Goal: Use online tool/utility: Utilize a website feature to perform a specific function

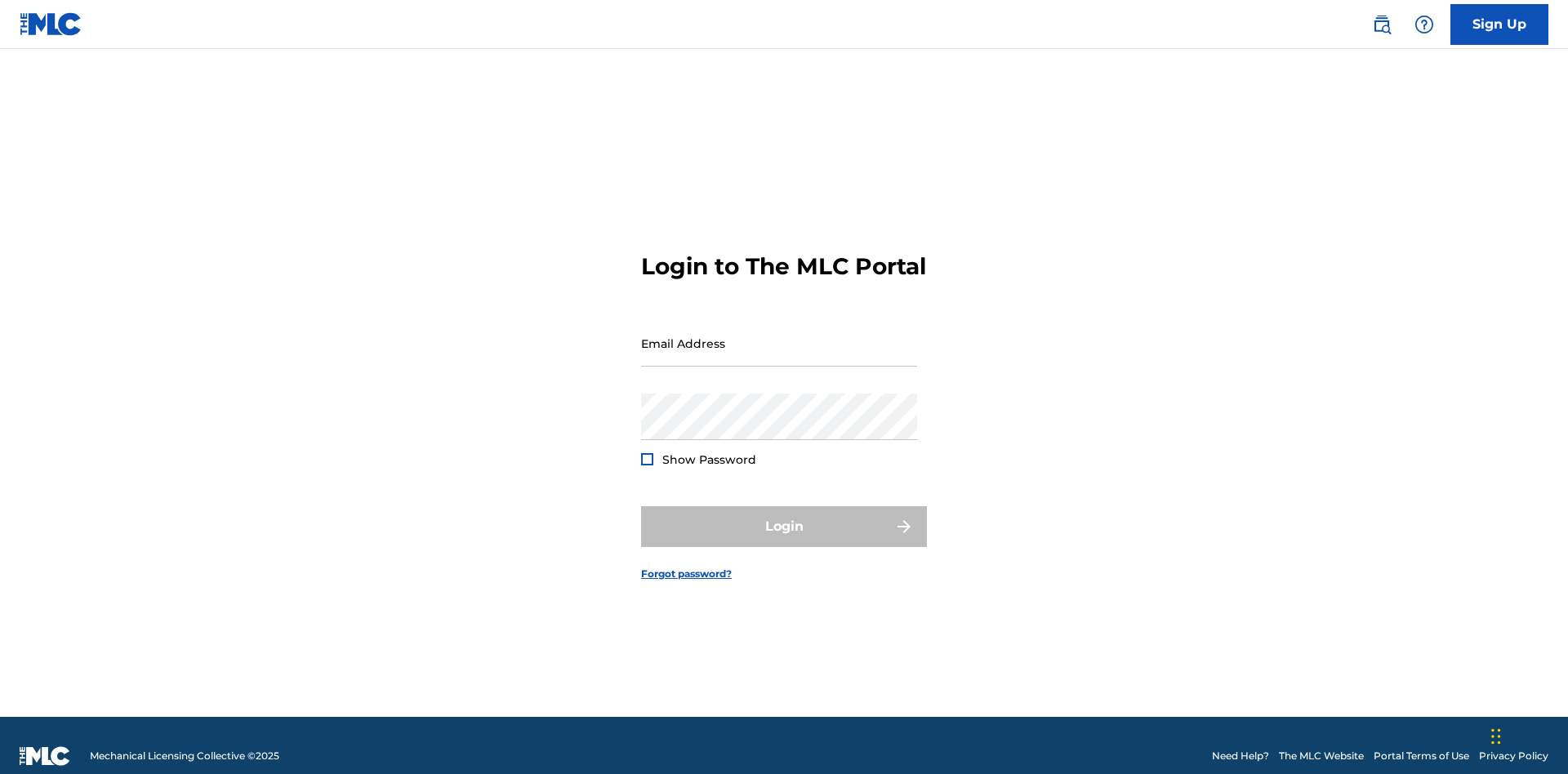
scroll to position [21, 0]
click at [779, 336] on input "Email Address" at bounding box center [779, 343] width 276 height 47
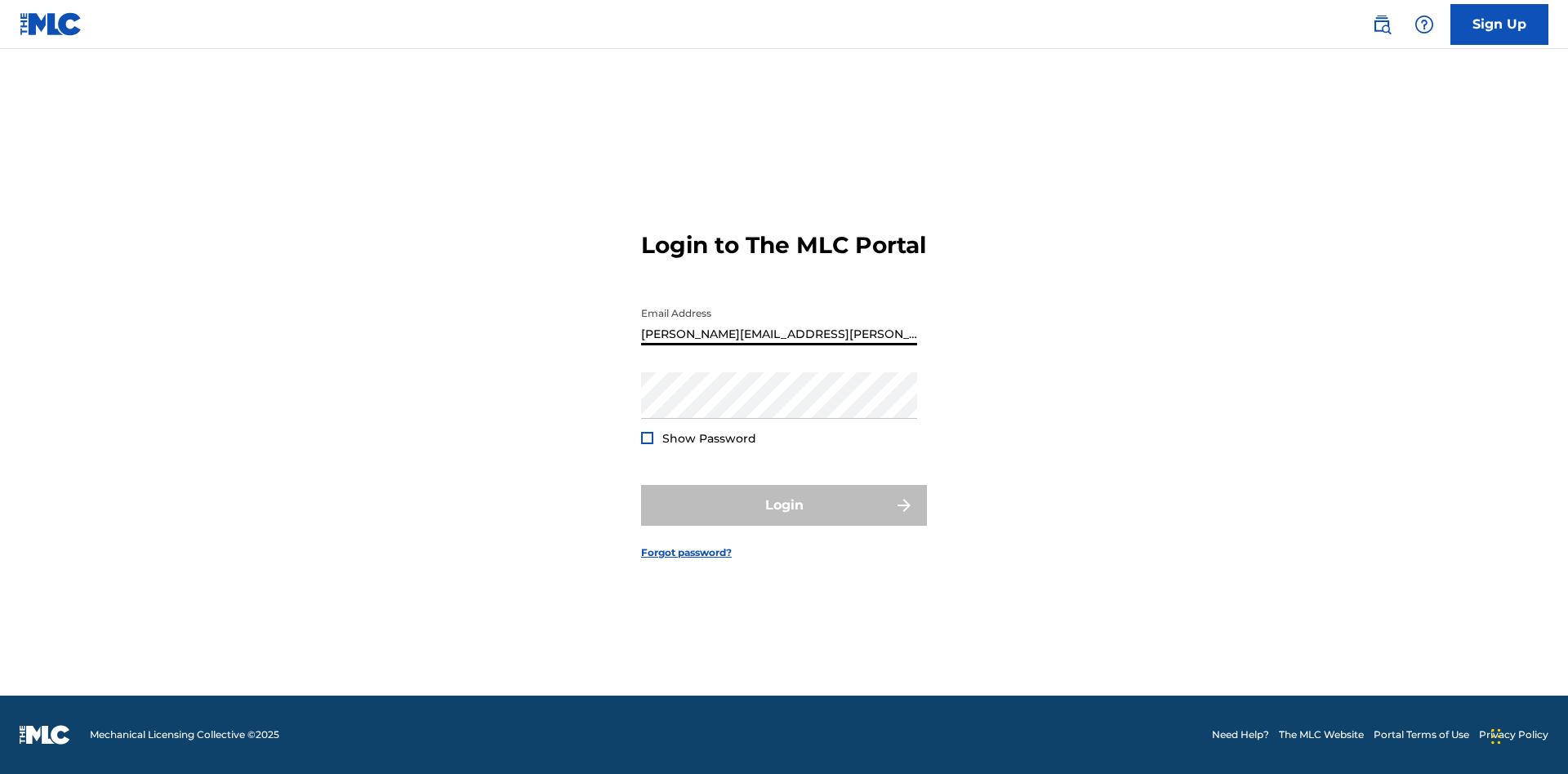
type input "[PERSON_NAME][EMAIL_ADDRESS][PERSON_NAME][DOMAIN_NAME]"
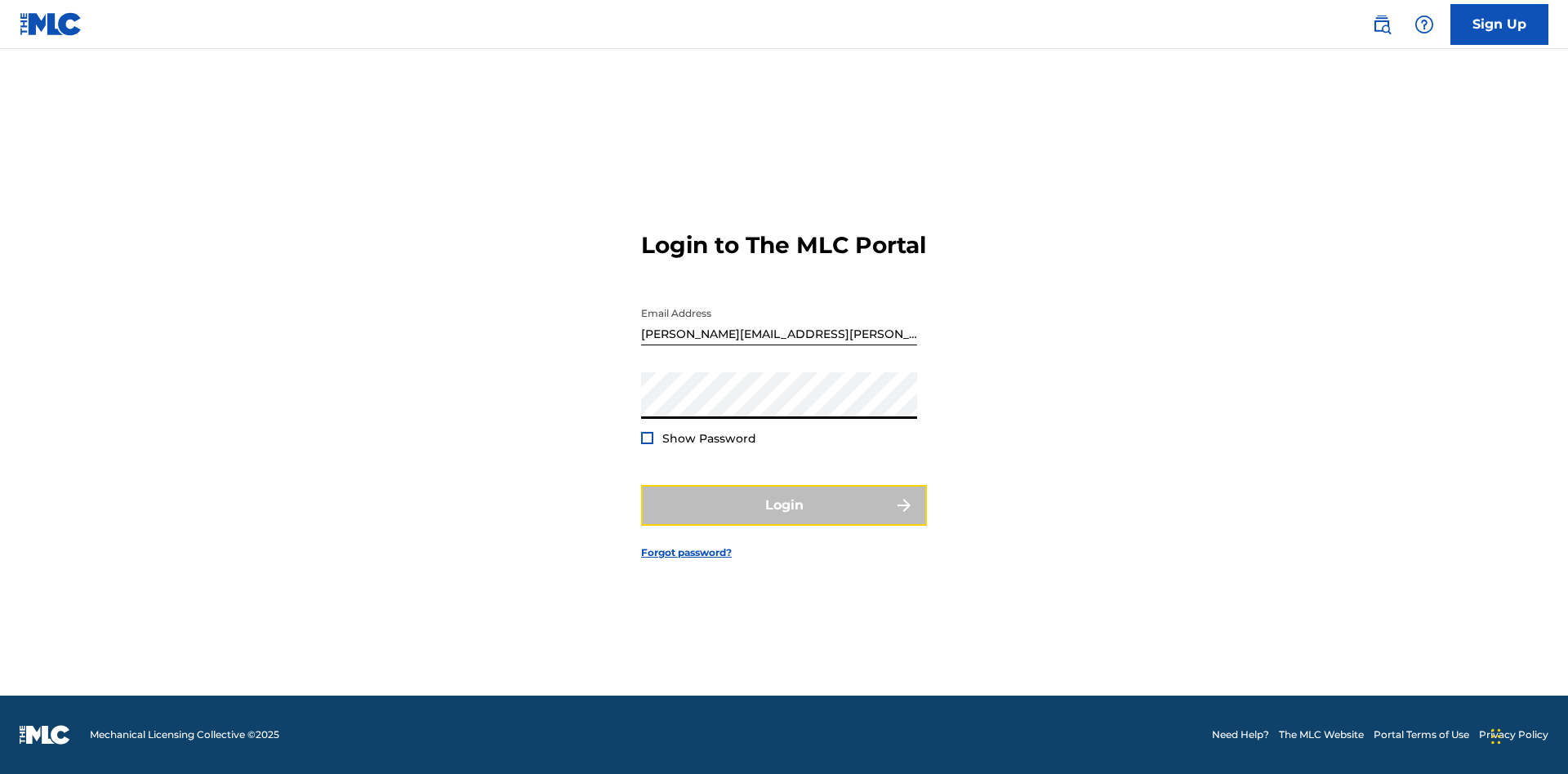
click at [784, 520] on button "Login" at bounding box center [783, 505] width 285 height 41
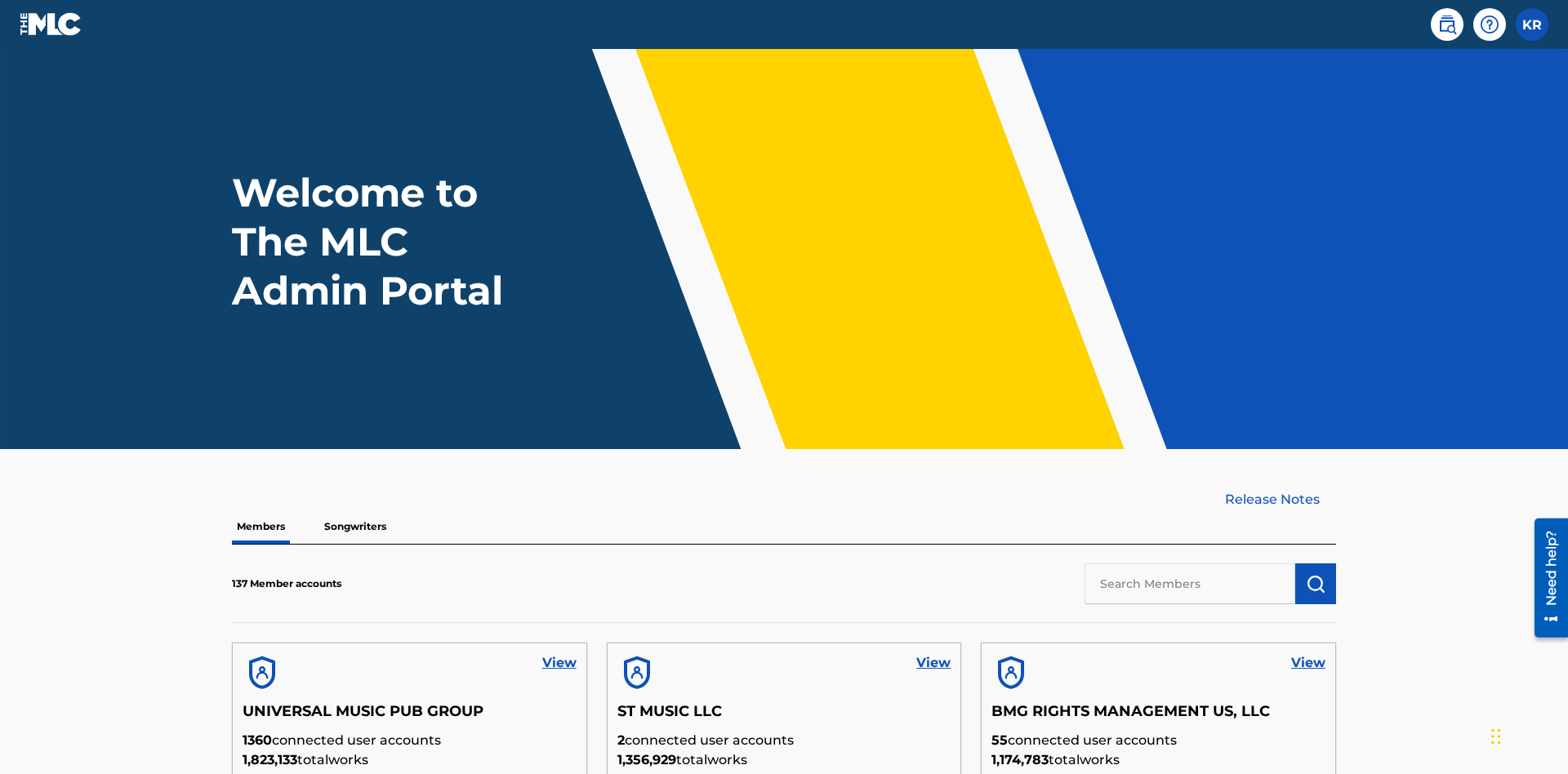
scroll to position [465, 0]
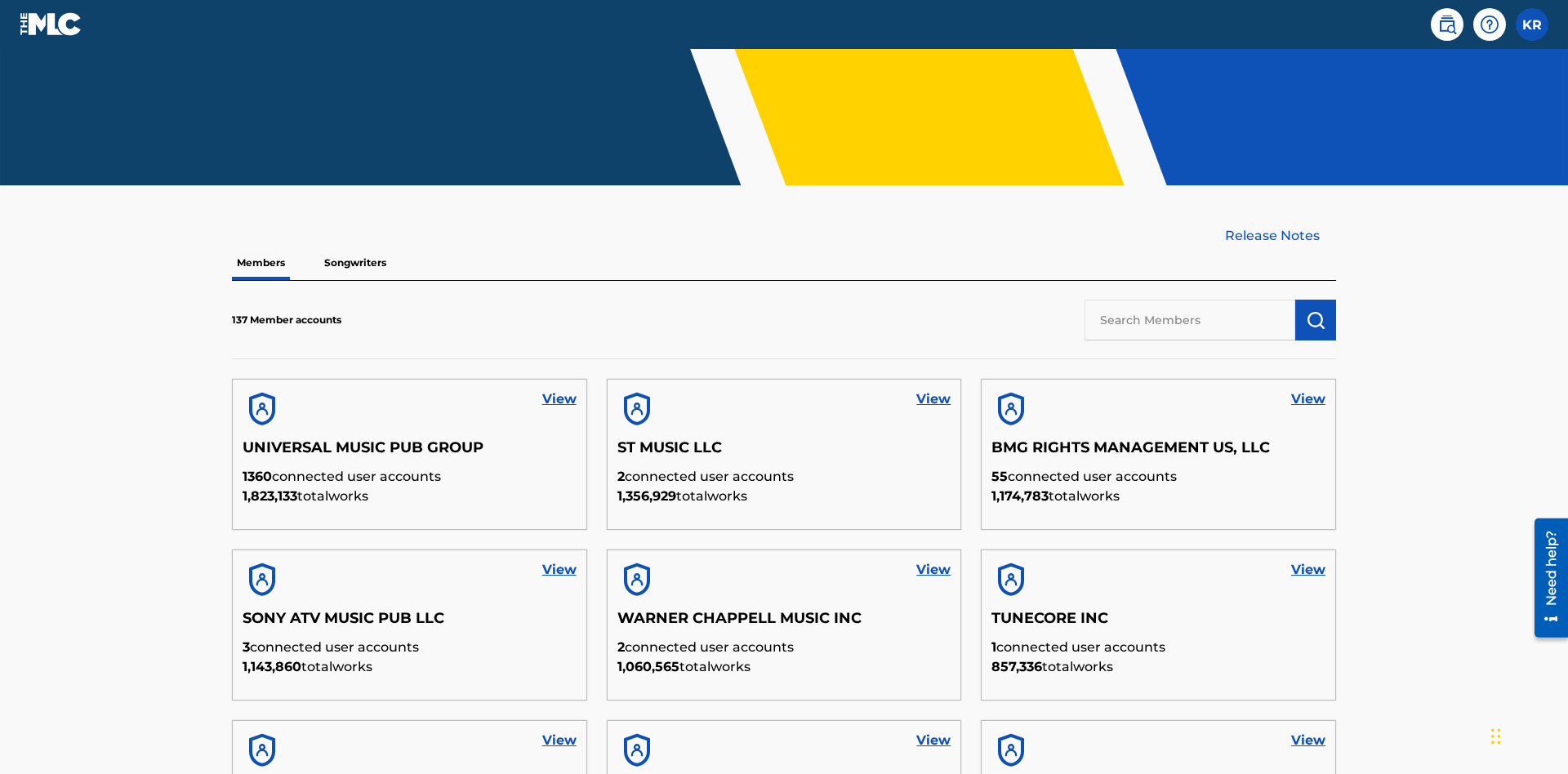
click at [1190, 300] on input "text" at bounding box center [1190, 320] width 210 height 41
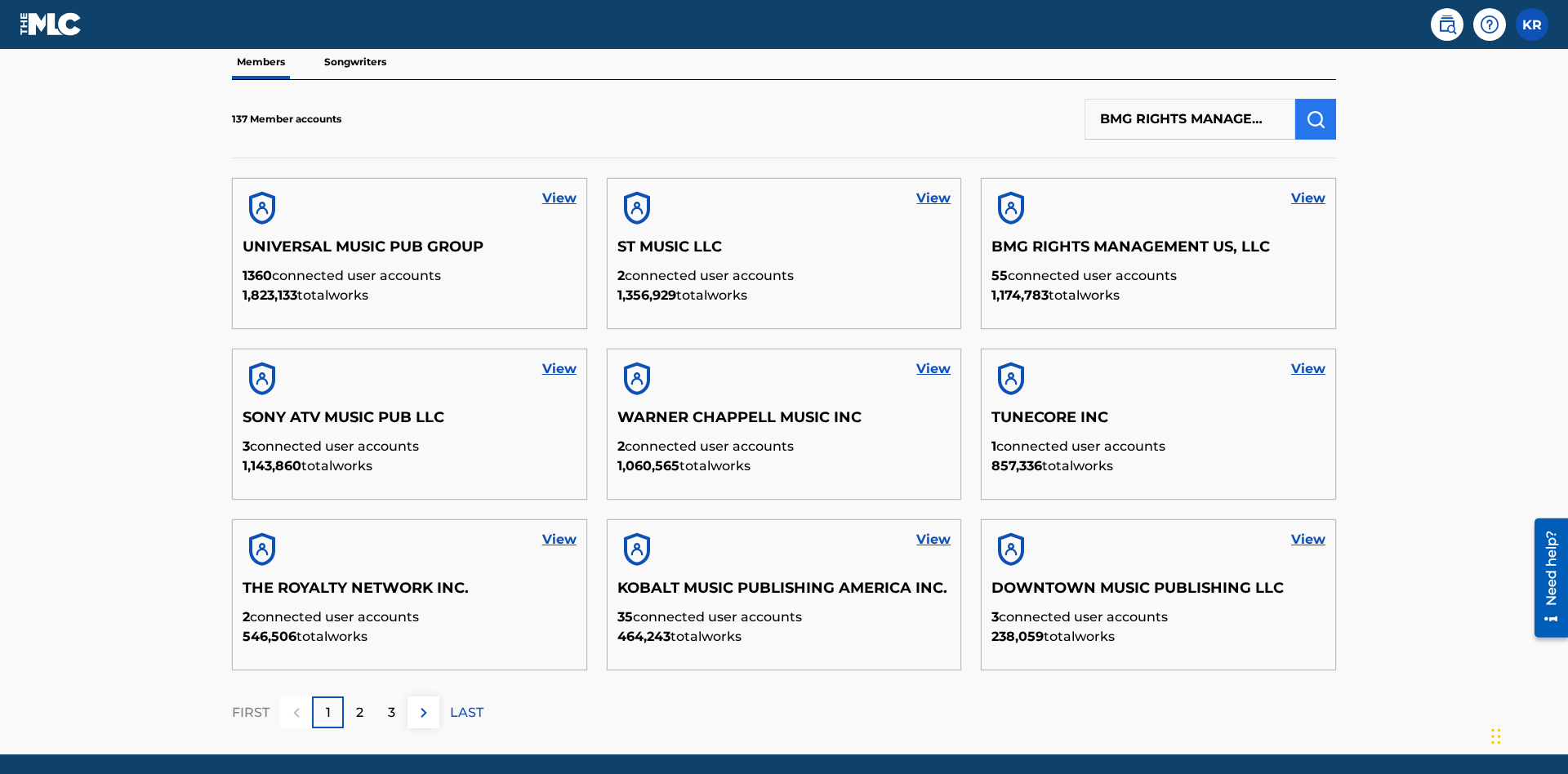
type input "BMG RIGHTS MANAGEMENT US, LLC"
click at [1315, 110] on img "submit" at bounding box center [1315, 119] width 19 height 19
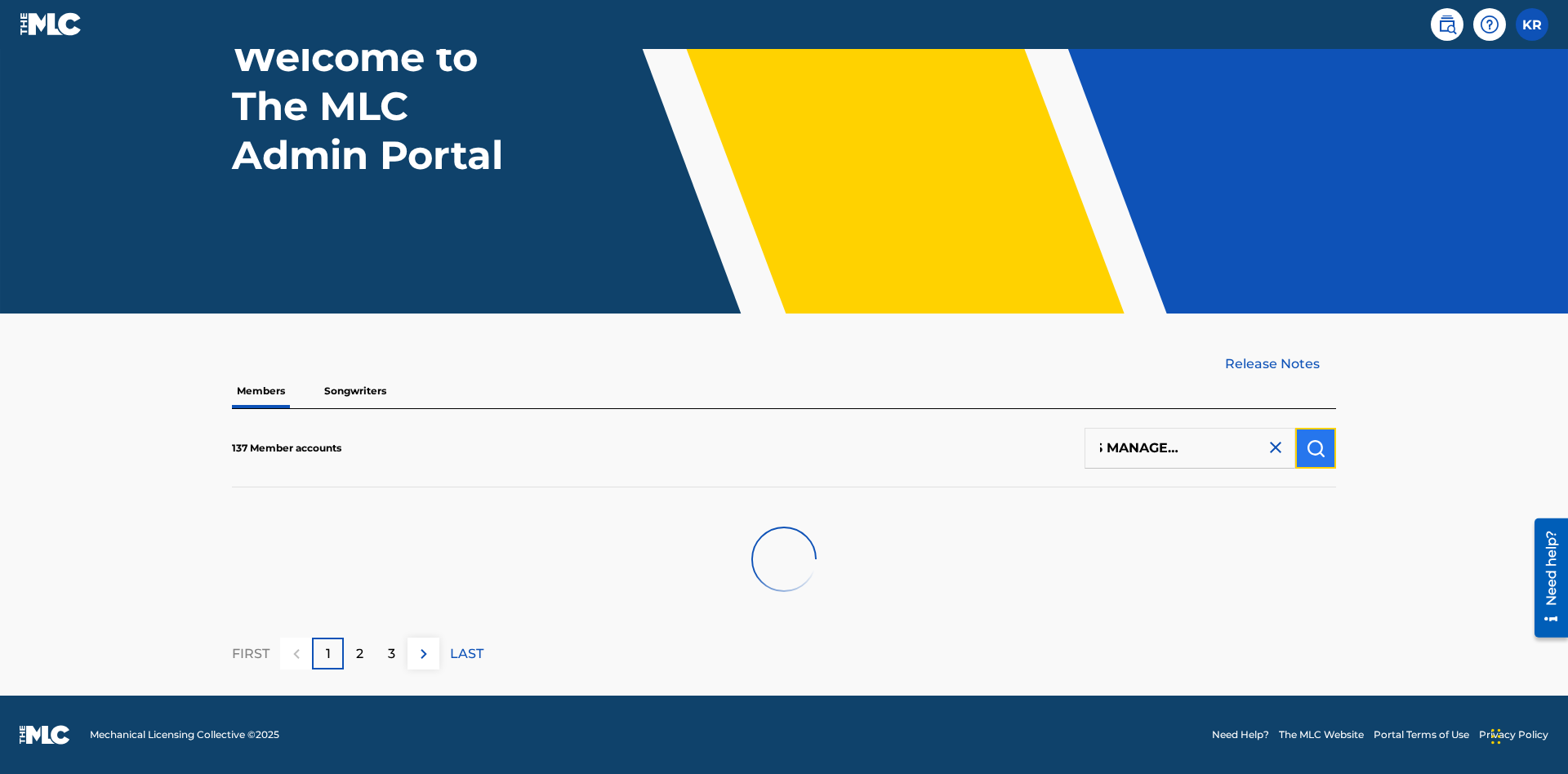
scroll to position [135, 0]
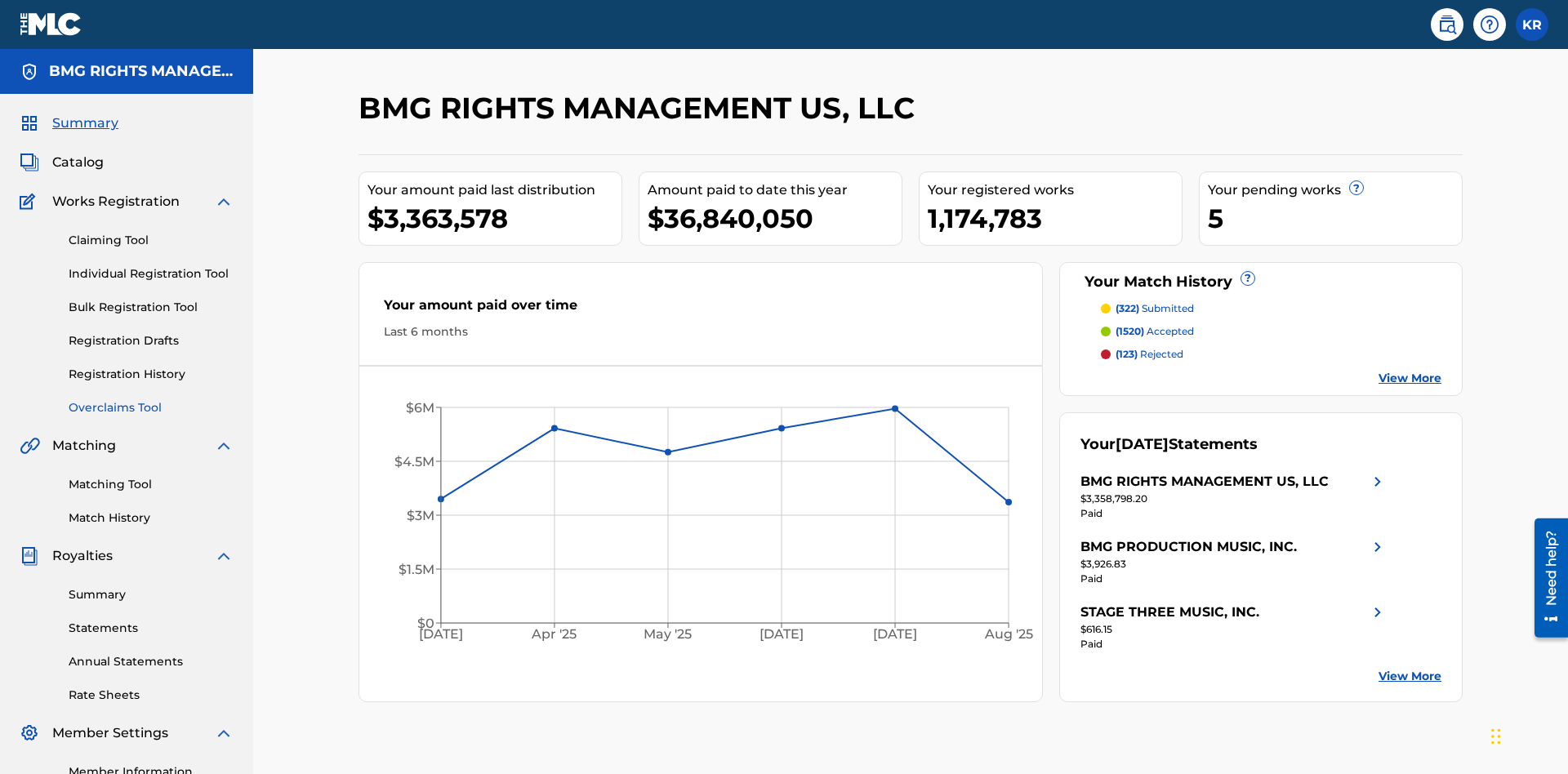
click at [151, 399] on link "Overclaims Tool" at bounding box center [151, 407] width 165 height 17
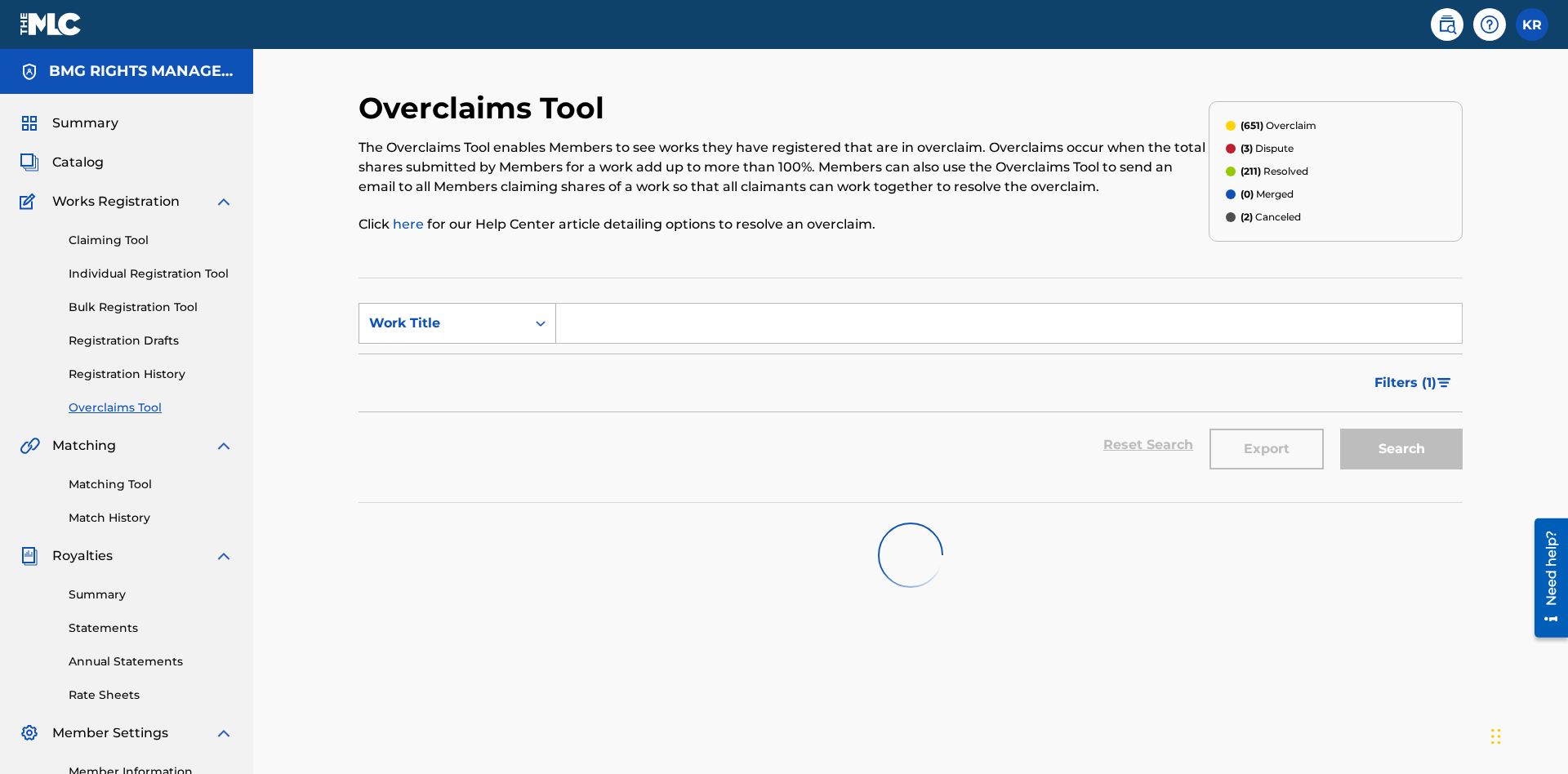
click at [443, 314] on div "Work Title" at bounding box center [443, 323] width 147 height 19
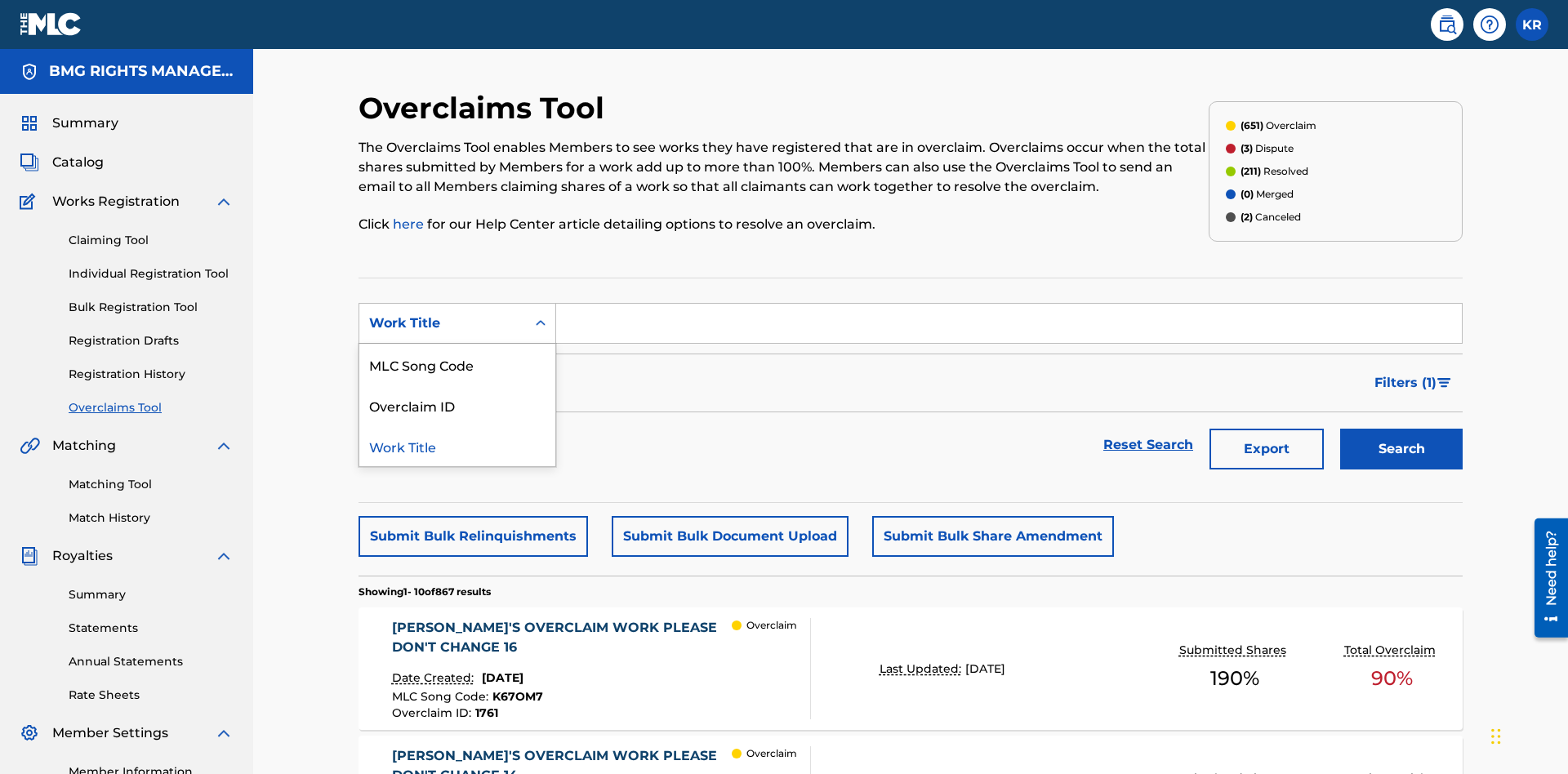
scroll to position [209, 0]
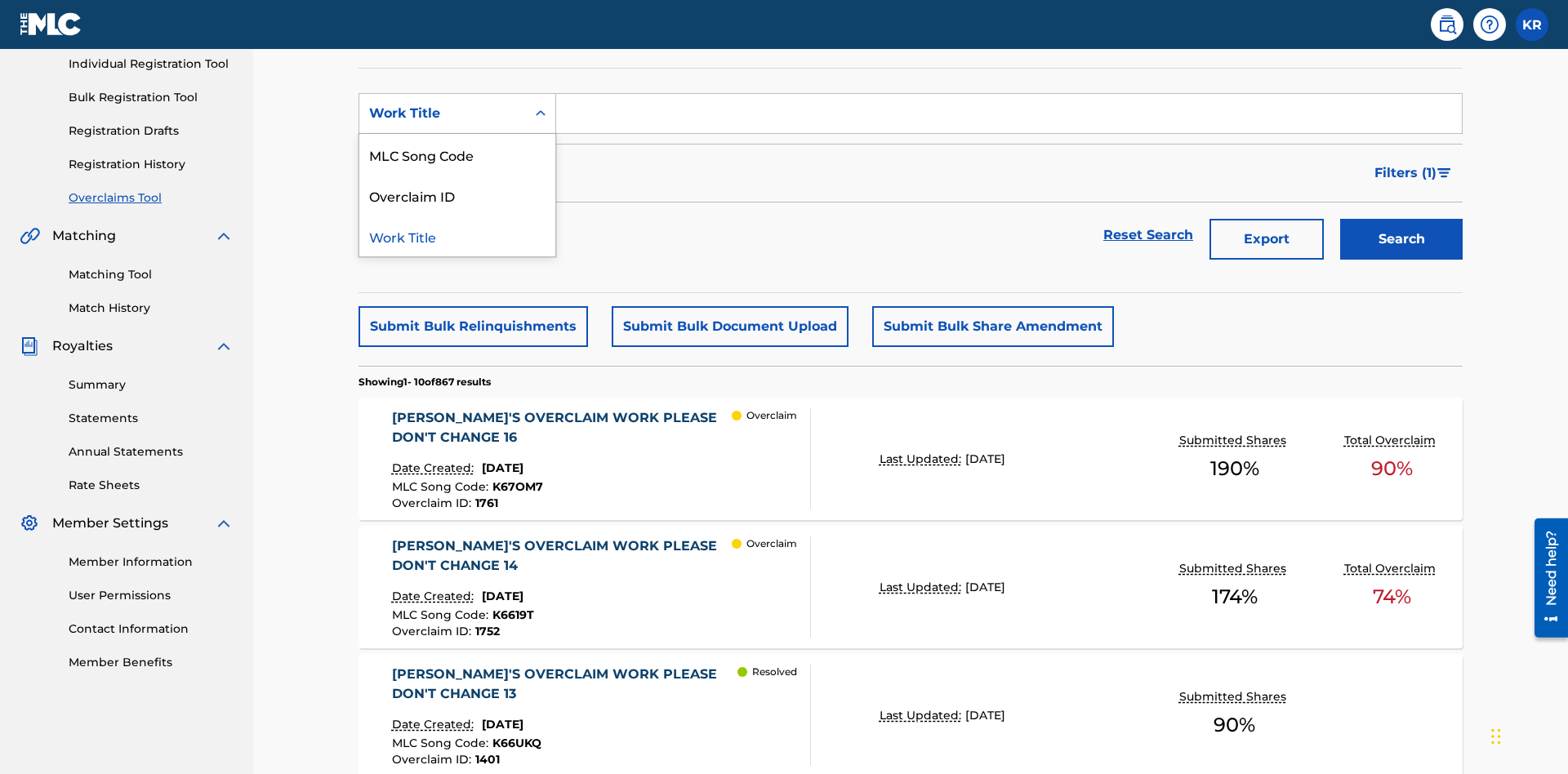
click at [457, 155] on div "MLC Song Code" at bounding box center [457, 155] width 196 height 41
click at [1009, 118] on input "Search Form" at bounding box center [1009, 113] width 906 height 39
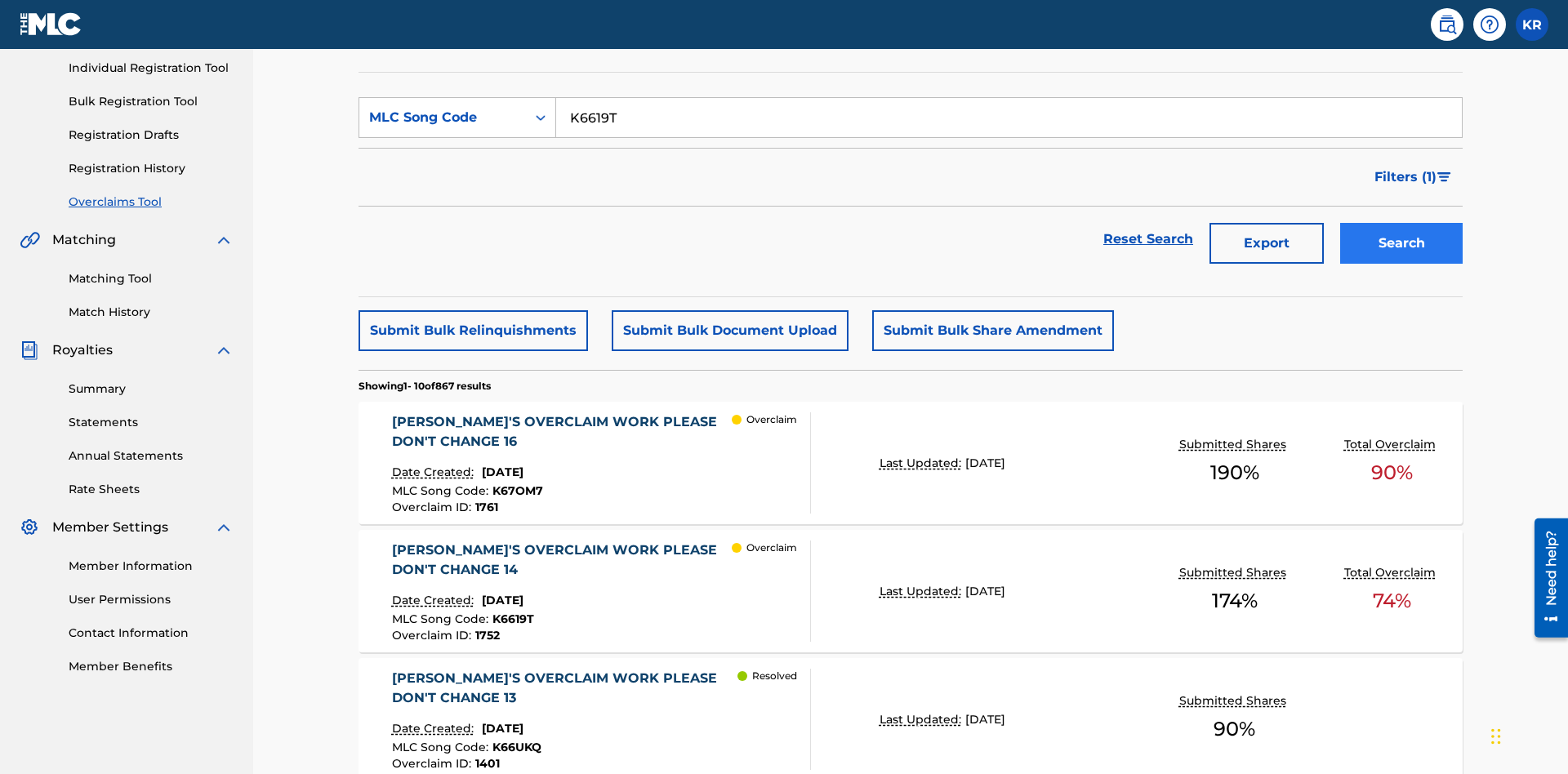
type input "K6619T"
click at [1401, 223] on button "Search" at bounding box center [1401, 243] width 123 height 41
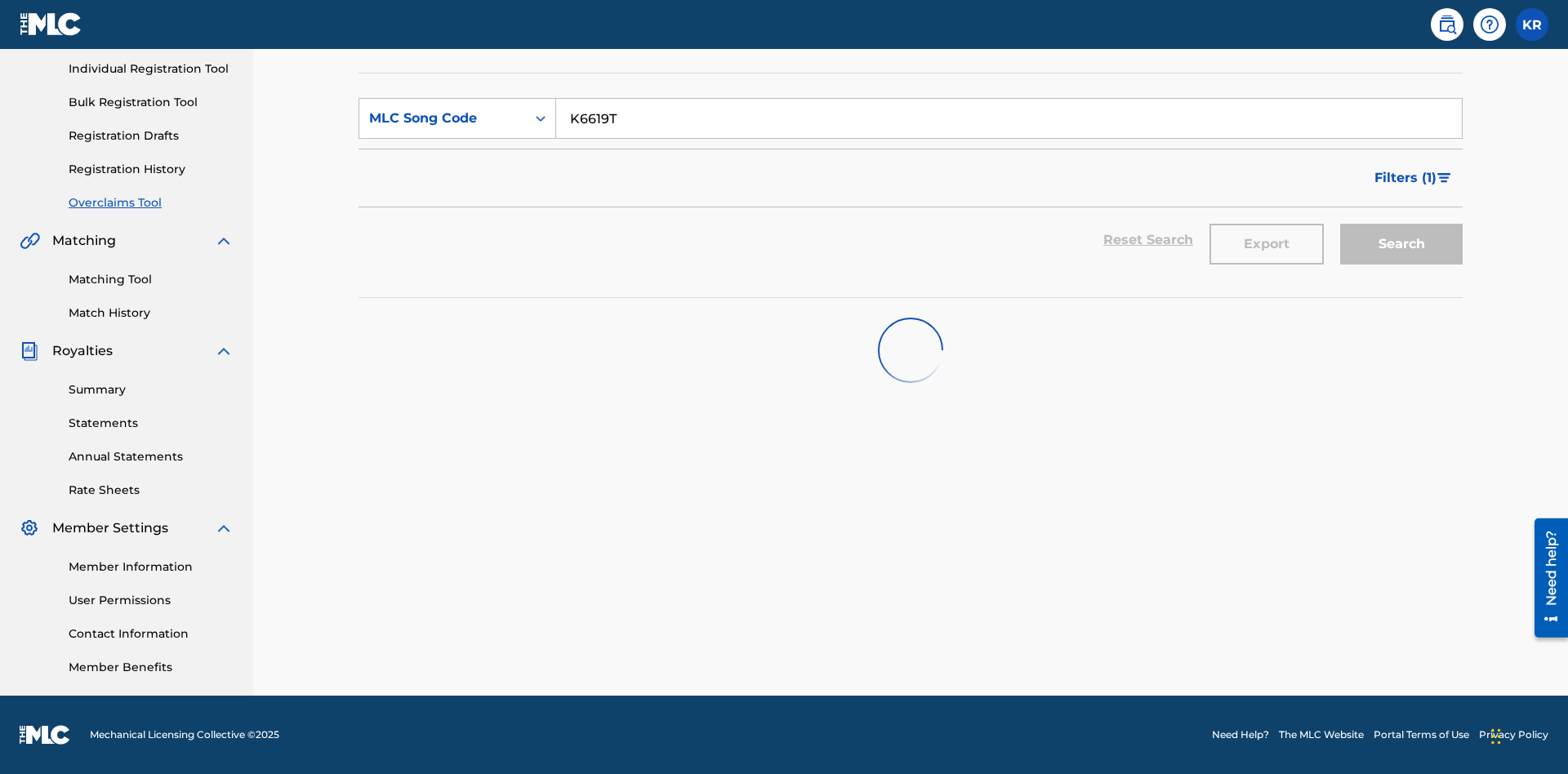
scroll to position [205, 0]
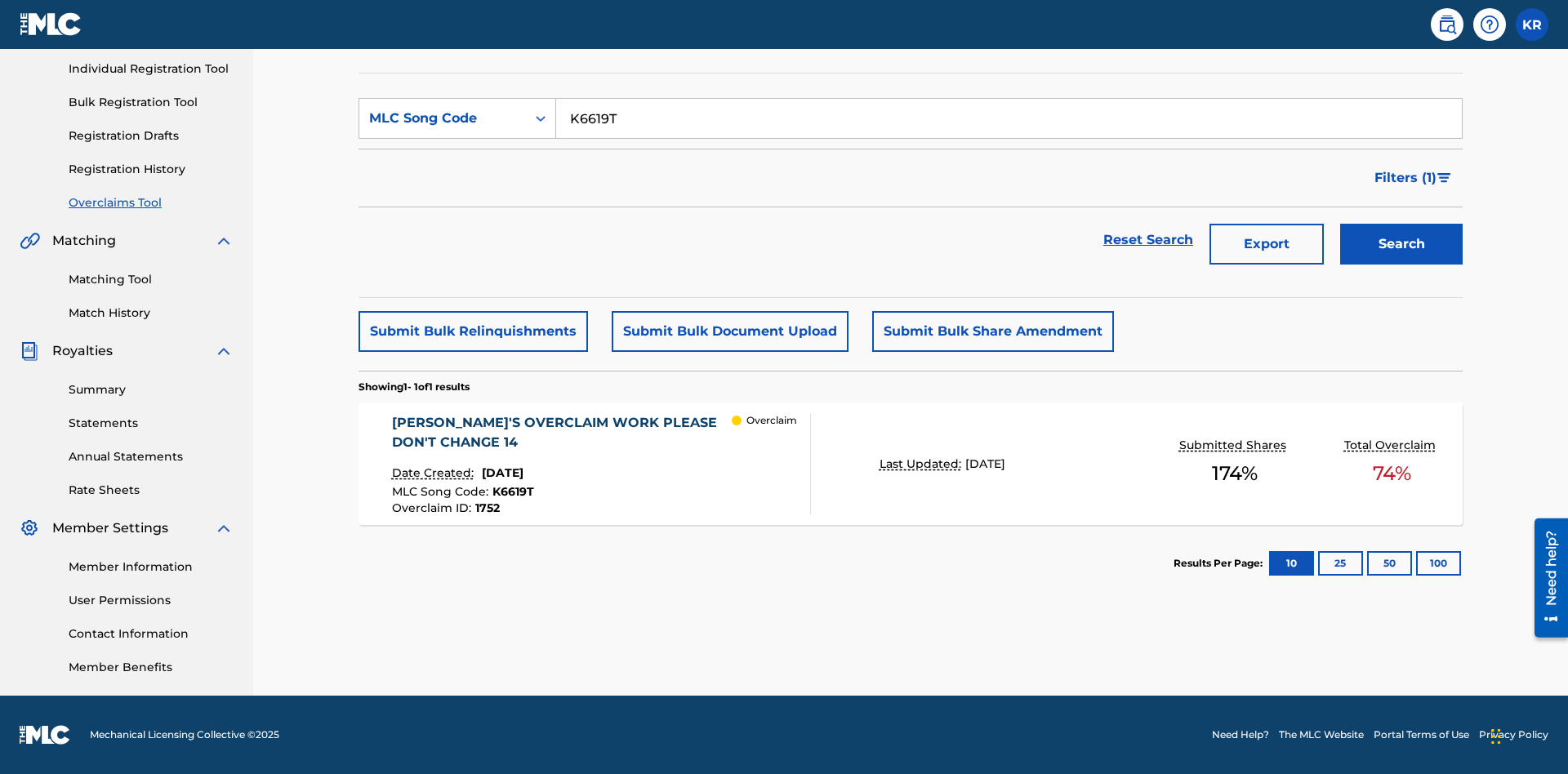
click at [486, 508] on span "1752" at bounding box center [488, 507] width 25 height 15
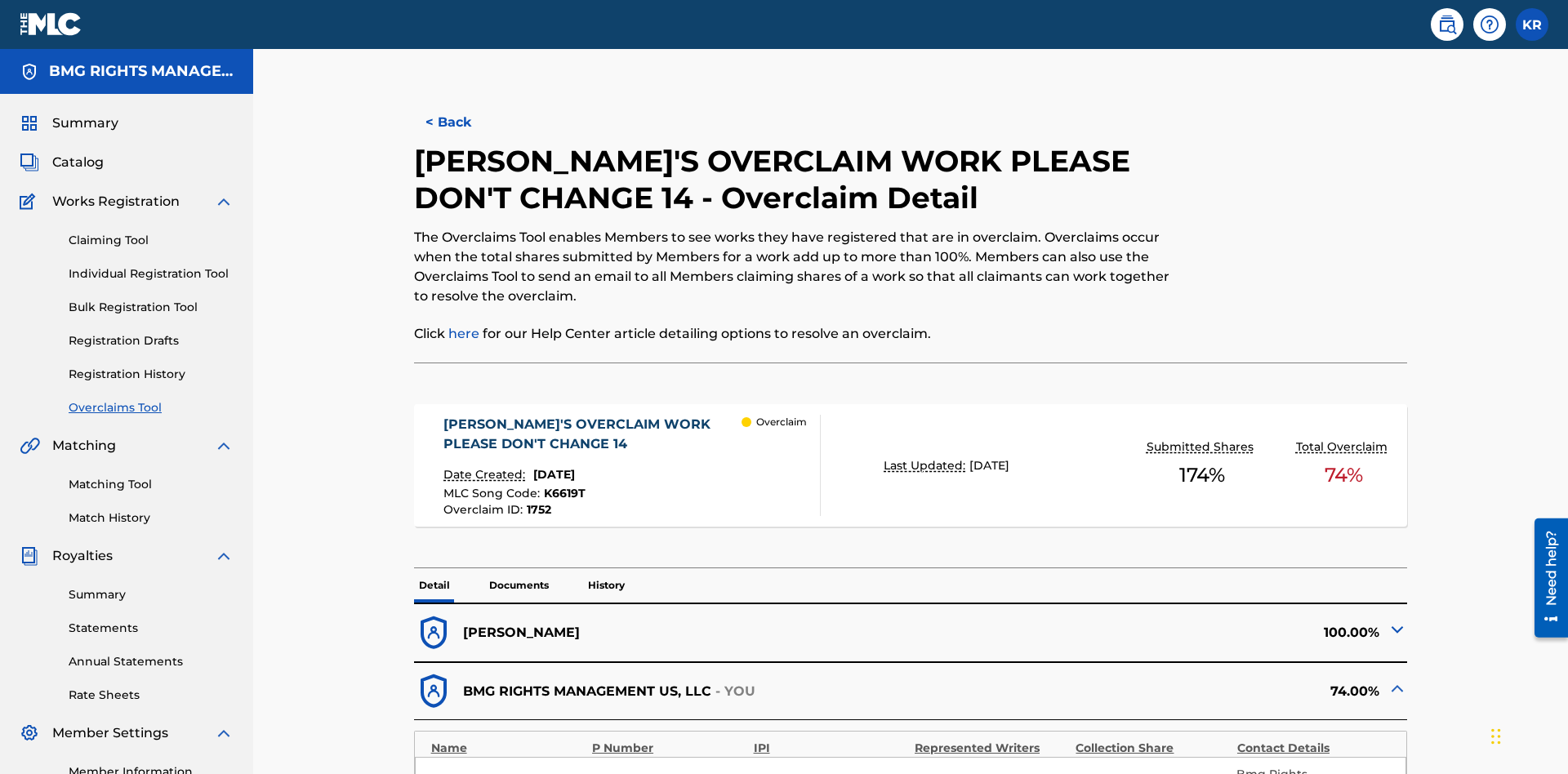
scroll to position [45, 0]
